Goal: Task Accomplishment & Management: Complete application form

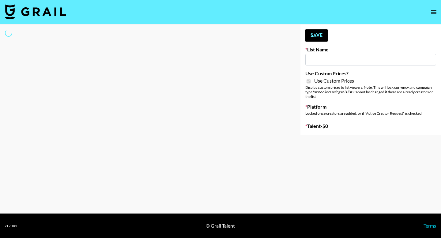
type input "Poizon ([PERSON_NAME] [DATE])"
checkbox input "true"
select select "Brand"
type input "Poizon IG (26th Sept)"
checkbox input "true"
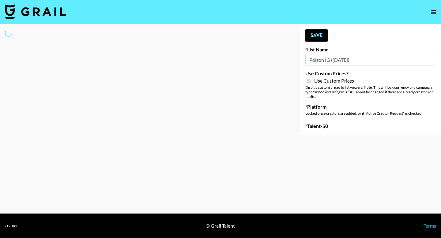
select select "Brand"
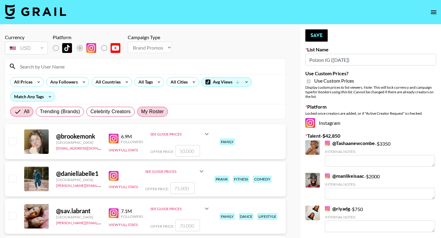
click at [161, 112] on span "My Roster" at bounding box center [152, 111] width 23 height 7
click at [141, 112] on input "My Roster" at bounding box center [141, 112] width 0 height 0
radio input "true"
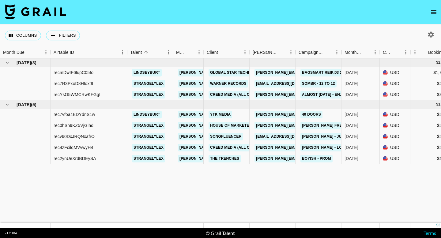
click at [434, 10] on icon "open drawer" at bounding box center [433, 12] width 7 height 7
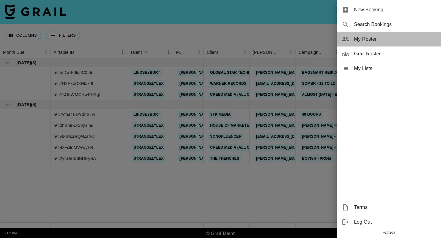
click at [388, 42] on span "My Roster" at bounding box center [395, 39] width 82 height 7
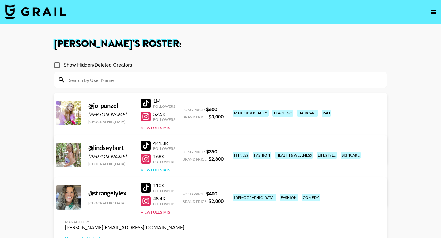
click at [154, 171] on button "View Full Stats" at bounding box center [155, 170] width 29 height 5
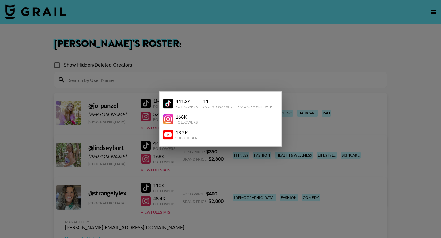
click at [187, 164] on div at bounding box center [220, 119] width 441 height 238
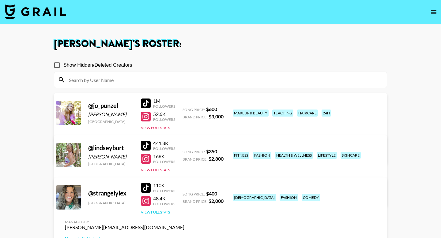
click at [162, 214] on button "View Full Stats" at bounding box center [155, 212] width 29 height 5
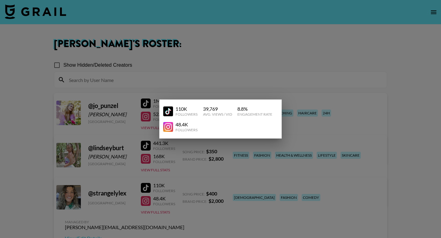
click at [183, 199] on div at bounding box center [220, 119] width 441 height 238
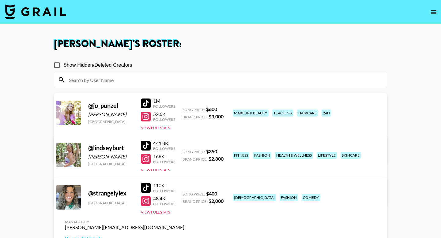
click at [167, 172] on div "441.3K Followers 168K Followers View Full Stats" at bounding box center [158, 155] width 34 height 35
click at [167, 170] on button "View Full Stats" at bounding box center [155, 170] width 29 height 5
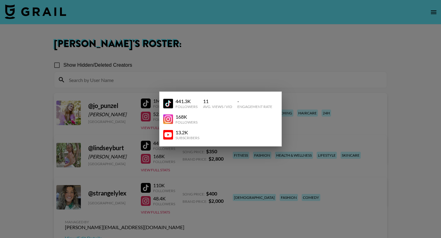
click at [225, 96] on div "441.3K Followers 11 Avg. Views / Vid - Engagement Rate" at bounding box center [220, 104] width 115 height 16
click at [171, 170] on div at bounding box center [220, 119] width 441 height 238
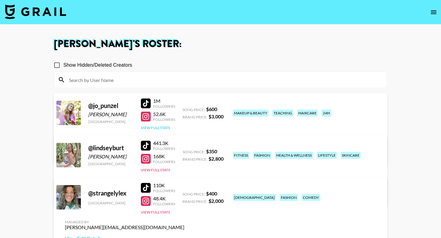
click at [160, 128] on button "View Full Stats" at bounding box center [155, 128] width 29 height 5
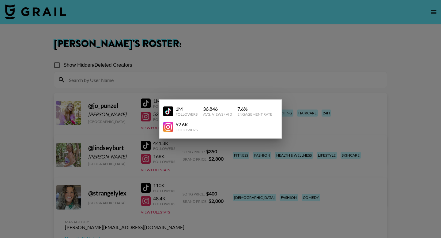
click at [195, 158] on div at bounding box center [220, 119] width 441 height 238
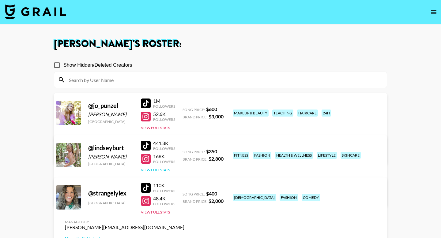
click at [165, 168] on button "View Full Stats" at bounding box center [155, 170] width 29 height 5
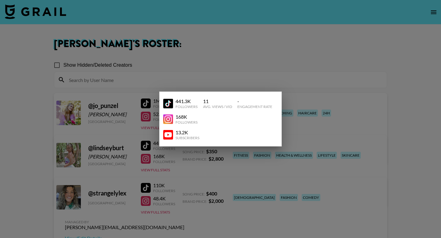
click at [223, 83] on div at bounding box center [220, 119] width 441 height 238
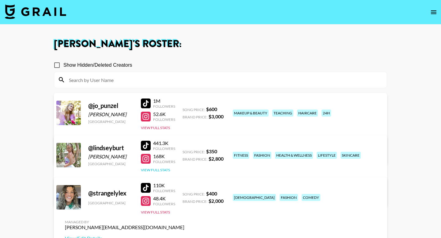
click at [155, 171] on button "View Full Stats" at bounding box center [155, 170] width 29 height 5
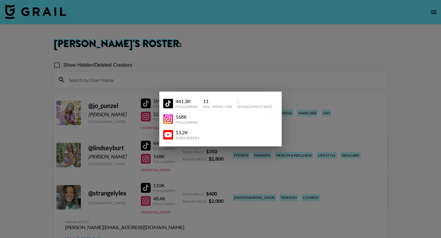
click at [285, 81] on div at bounding box center [220, 119] width 441 height 238
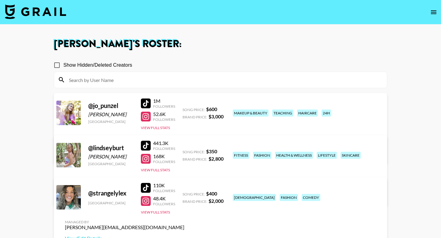
click at [438, 13] on button "open drawer" at bounding box center [434, 12] width 12 height 12
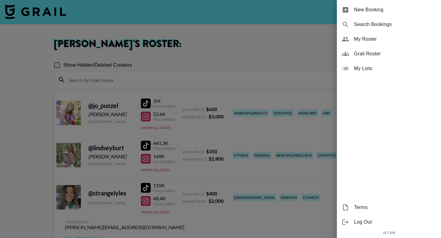
click at [412, 10] on span "New Booking" at bounding box center [395, 9] width 82 height 7
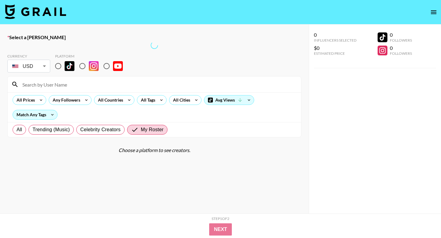
click at [59, 69] on input "radio" at bounding box center [58, 66] width 13 height 13
radio input "true"
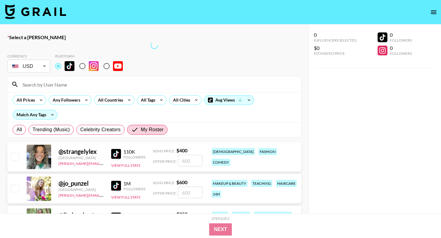
click at [59, 84] on input at bounding box center [158, 85] width 279 height 10
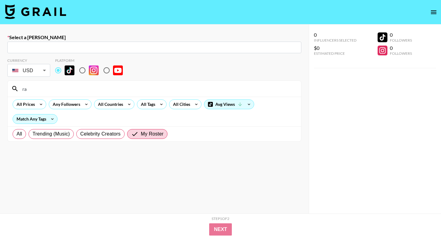
type input "r"
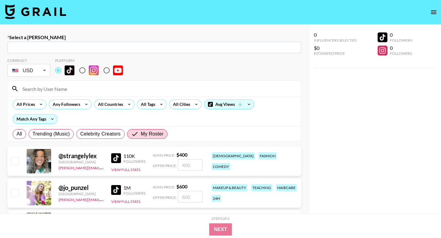
click at [63, 50] on input "text" at bounding box center [154, 47] width 287 height 7
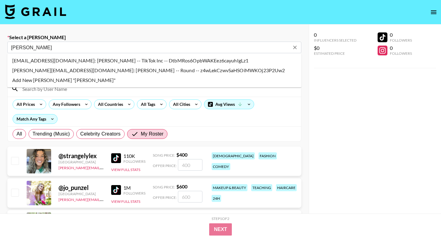
click at [107, 69] on li "[PERSON_NAME][EMAIL_ADDRESS][DOMAIN_NAME]: [PERSON_NAME] -- Round -- z4wLekCzwv…" at bounding box center [154, 71] width 294 height 10
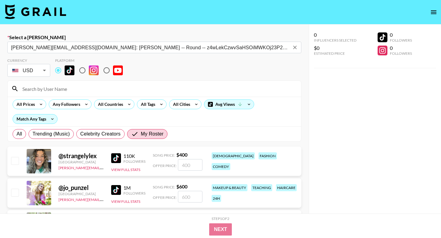
type input "[PERSON_NAME][EMAIL_ADDRESS][DOMAIN_NAME]: [PERSON_NAME] -- Round -- z4wLekCzwv…"
click at [16, 160] on input "checkbox" at bounding box center [14, 160] width 7 height 7
checkbox input "true"
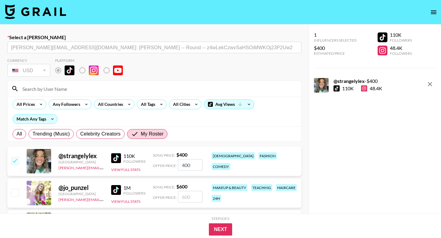
click at [194, 163] on input "400" at bounding box center [190, 165] width 25 height 12
type input "4"
checkbox input "false"
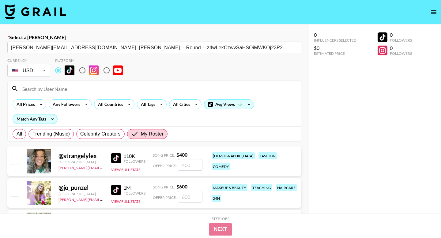
checkbox input "true"
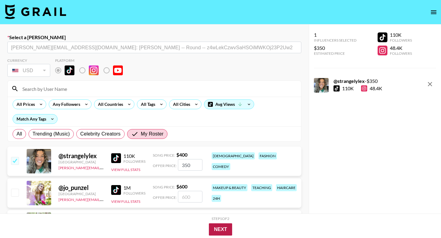
type input "350"
click at [223, 230] on button "Next" at bounding box center [221, 230] width 24 height 12
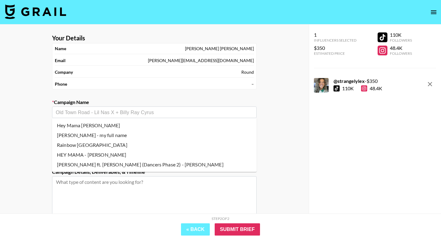
click at [142, 111] on input "text" at bounding box center [154, 112] width 197 height 7
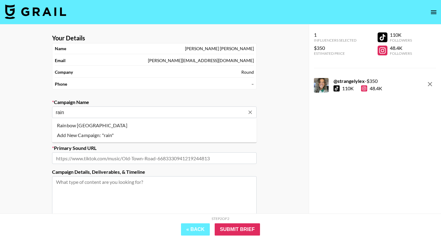
click at [85, 125] on li "Rainbow [GEOGRAPHIC_DATA]" at bounding box center [154, 126] width 205 height 10
type input "Rainbow [GEOGRAPHIC_DATA]"
type input "[URL][DOMAIN_NAME]"
type textarea "TikTok -- TikTok --"
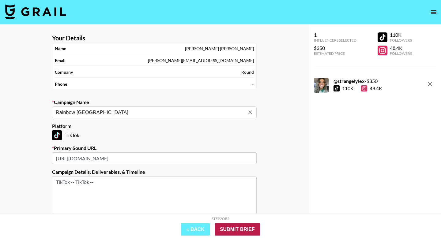
type input "Rainbow [GEOGRAPHIC_DATA]"
click at [243, 232] on input "Submit Brief" at bounding box center [237, 230] width 45 height 12
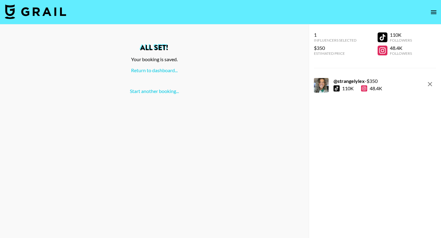
click at [437, 13] on icon "open drawer" at bounding box center [433, 12] width 7 height 7
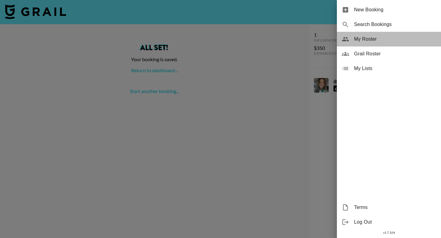
click at [385, 40] on span "My Roster" at bounding box center [395, 39] width 82 height 7
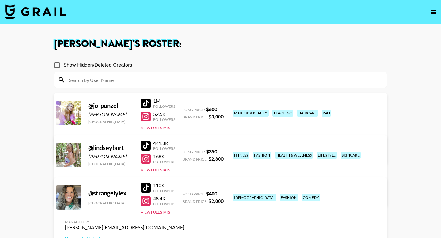
click at [433, 10] on icon "open drawer" at bounding box center [434, 12] width 6 height 4
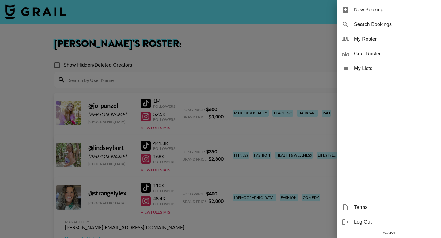
click at [56, 19] on div at bounding box center [220, 119] width 441 height 238
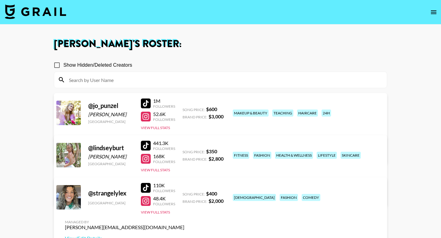
click at [61, 12] on img at bounding box center [35, 11] width 61 height 15
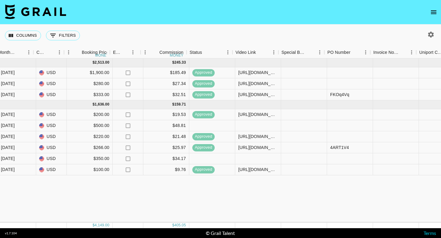
scroll to position [0, 325]
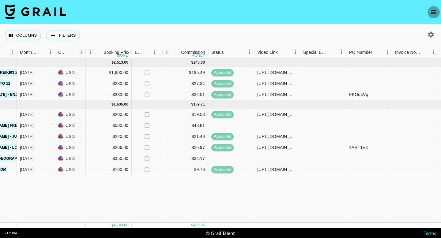
click at [434, 13] on icon "open drawer" at bounding box center [433, 12] width 7 height 7
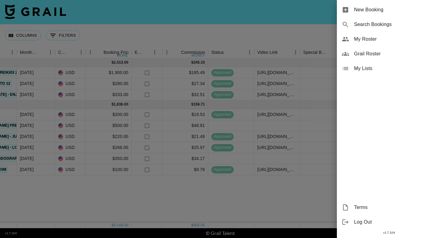
click at [325, 26] on div at bounding box center [220, 119] width 441 height 238
